Goal: Information Seeking & Learning: Check status

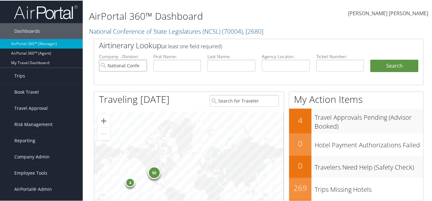
click at [142, 65] on input "National Conference of State Legislatures (NCSL)" at bounding box center [123, 65] width 48 height 12
click at [335, 66] on input "text" at bounding box center [340, 65] width 48 height 12
click at [296, 65] on input "text" at bounding box center [286, 65] width 48 height 12
paste input "DBTDD7"
type input "DBTDD7"
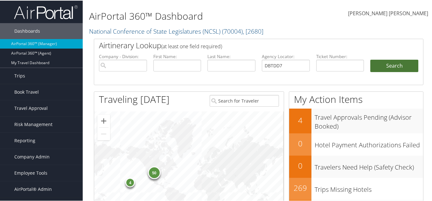
click at [403, 61] on button "Search" at bounding box center [394, 65] width 48 height 13
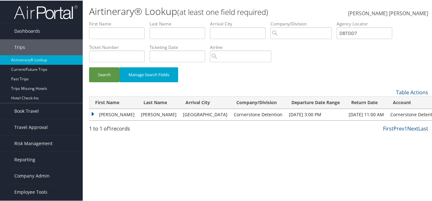
click at [92, 112] on td "ARMANDO" at bounding box center [113, 113] width 48 height 11
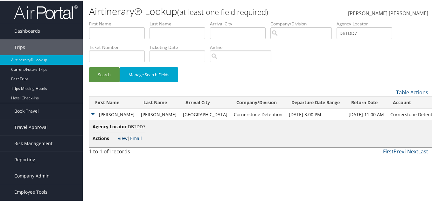
click at [123, 138] on link "View" at bounding box center [123, 138] width 10 height 6
click at [121, 138] on link "View" at bounding box center [123, 138] width 10 height 6
click at [367, 33] on input "DBTDD7" at bounding box center [364, 33] width 56 height 12
paste input "VVTL"
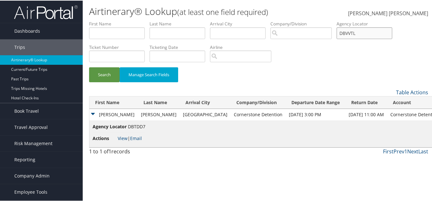
type input "DBVVTL"
click at [89, 67] on button "Search" at bounding box center [104, 74] width 31 height 15
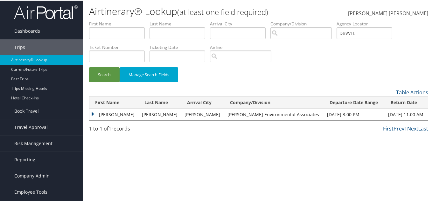
click at [95, 114] on td "MILTON JR" at bounding box center [113, 113] width 49 height 11
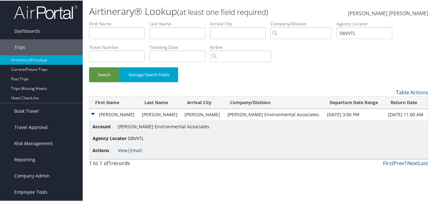
click at [127, 150] on span "View | Email" at bounding box center [130, 150] width 24 height 6
click at [125, 150] on link "View" at bounding box center [123, 150] width 10 height 6
click at [366, 34] on input "DBVVTL" at bounding box center [364, 33] width 56 height 12
click at [402, 13] on span "[PERSON_NAME] [PERSON_NAME]" at bounding box center [388, 12] width 80 height 7
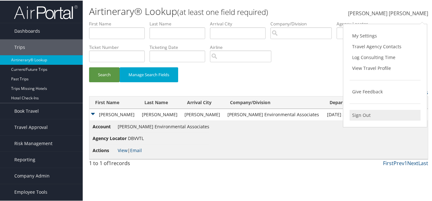
click at [361, 115] on link "Sign Out" at bounding box center [384, 114] width 71 height 11
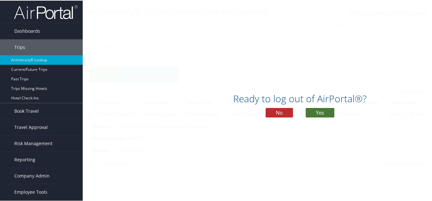
click at [321, 109] on button "Yes" at bounding box center [319, 112] width 29 height 10
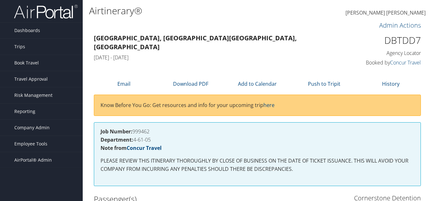
scroll to position [148, 0]
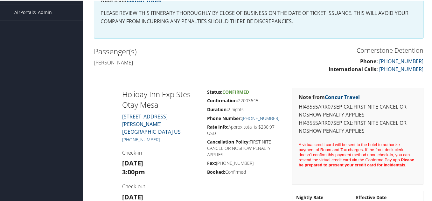
click at [70, 134] on div "Dashboards AirPortal 360™ (Manager) AirPortal 360™ (Agent) My Travel Dashboard …" at bounding box center [217, 148] width 434 height 593
click at [113, 137] on div at bounding box center [103, 160] width 28 height 147
drag, startPoint x: 119, startPoint y: 134, endPoint x: 161, endPoint y: 133, distance: 42.9
click at [161, 133] on div "Holiday Inn Exp Stes Otay Mesa 2296 NIELS BOHR COURT SAN DIEGO CA 92154 US +1 (…" at bounding box center [159, 160] width 85 height 147
copy link "+1 (619) 710-0900"
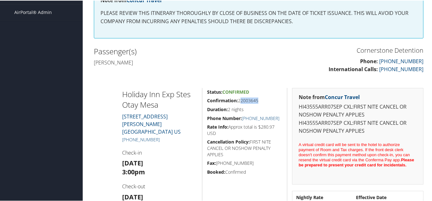
drag, startPoint x: 237, startPoint y: 100, endPoint x: 257, endPoint y: 101, distance: 20.3
click at [257, 100] on h5 "Confirmation: 22003645" at bounding box center [244, 100] width 75 height 6
click at [261, 103] on h5 "Confirmation: 22003645" at bounding box center [244, 100] width 75 height 6
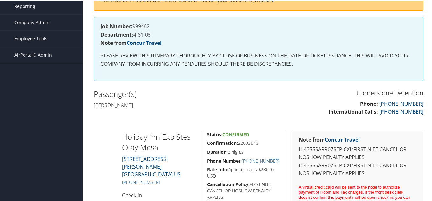
scroll to position [0, 0]
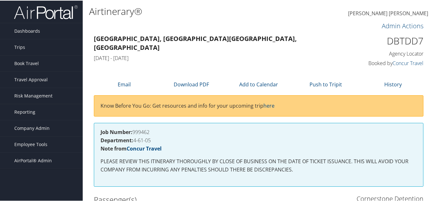
click at [296, 18] on div "Brandon Lee Hendricks Brandon Lee Hendricks My Settings Travel Agency Contacts …" at bounding box center [362, 15] width 145 height 25
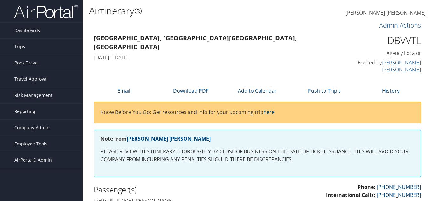
scroll to position [191, 0]
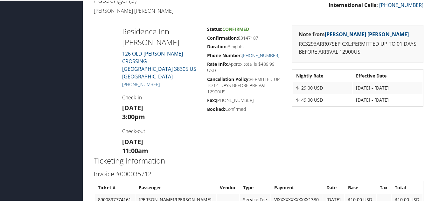
drag, startPoint x: 118, startPoint y: 31, endPoint x: 188, endPoint y: 41, distance: 71.4
click at [188, 41] on div "[GEOGRAPHIC_DATA] [PERSON_NAME][GEOGRAPHIC_DATA] [STREET_ADDRESS][PERSON_NAME] …" at bounding box center [159, 84] width 85 height 121
copy h2 "Residence Inn [PERSON_NAME]"
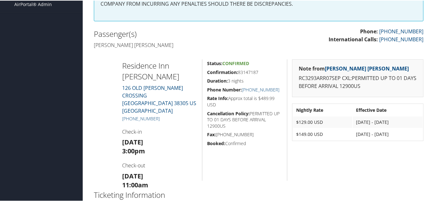
scroll to position [85, 0]
